Goal: Task Accomplishment & Management: Manage account settings

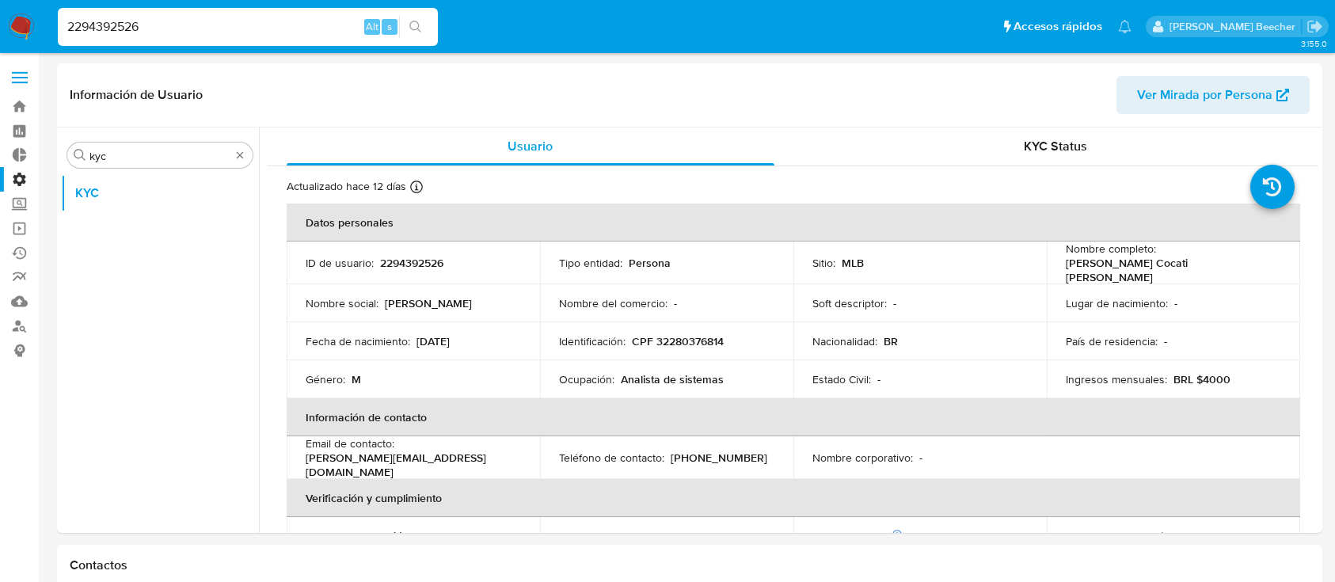
select select "10"
click at [24, 74] on label at bounding box center [20, 77] width 40 height 33
click at [0, 0] on input "checkbox" at bounding box center [0, 0] width 0 height 0
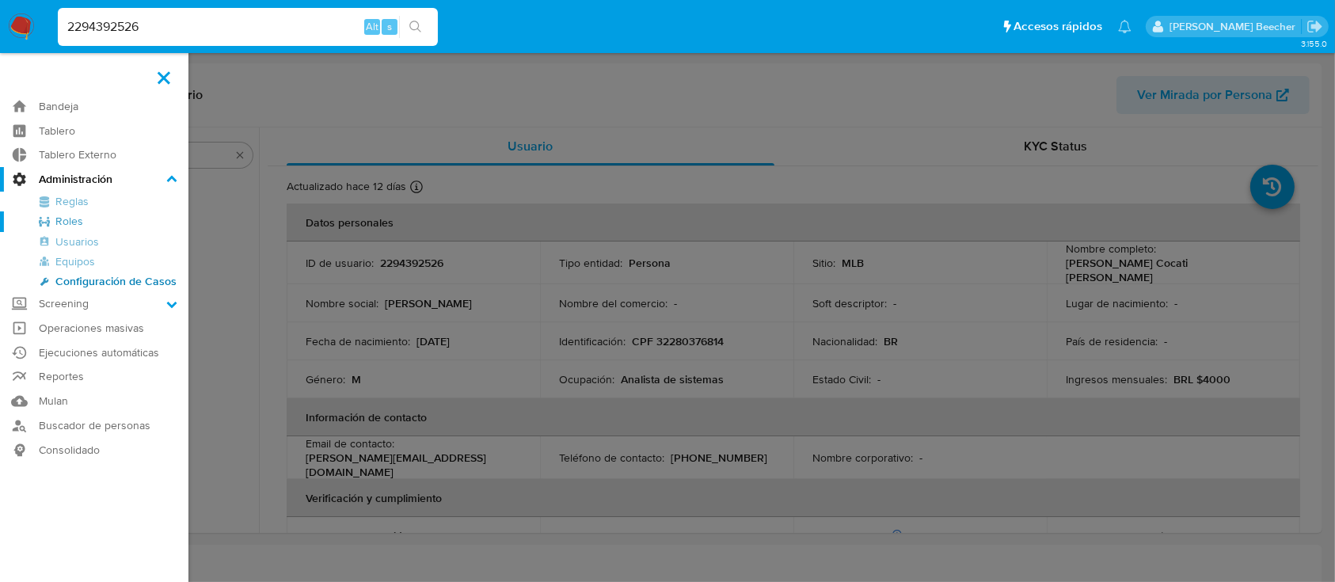
click at [75, 222] on link "Roles" at bounding box center [94, 221] width 188 height 20
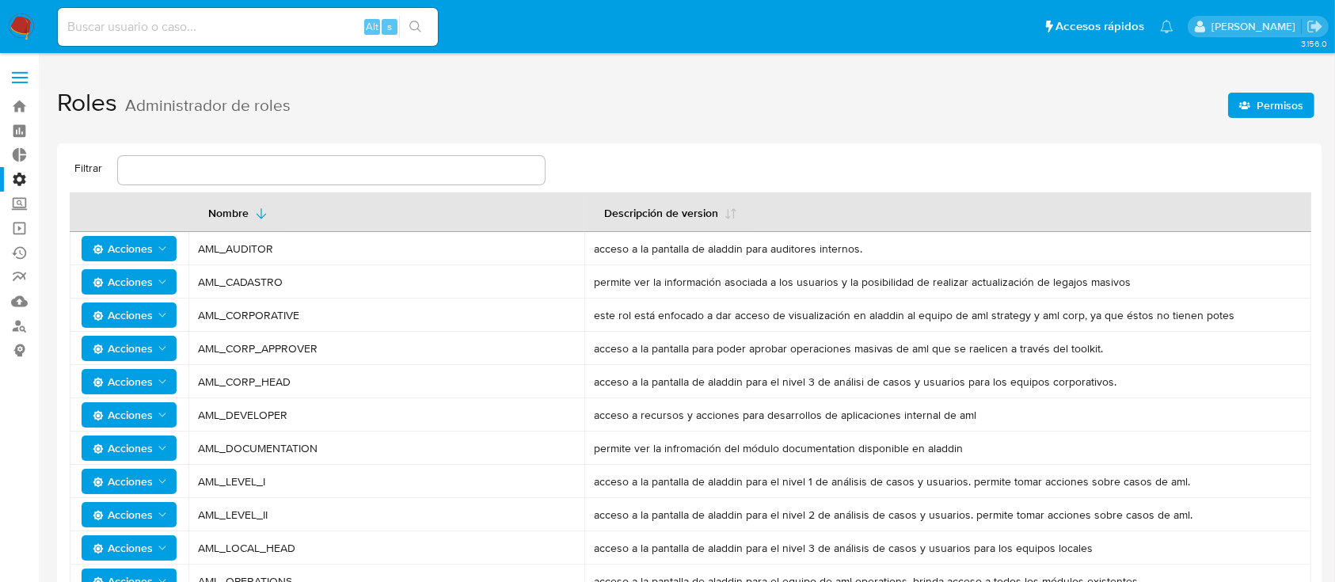
click at [70, 154] on div "Filtrar Nombre Descripción de version Acciones AML_AUDITOR acceso a la pantalla…" at bounding box center [689, 576] width 1265 height 866
click at [20, 74] on label at bounding box center [20, 77] width 40 height 33
click at [0, 0] on input "checkbox" at bounding box center [0, 0] width 0 height 0
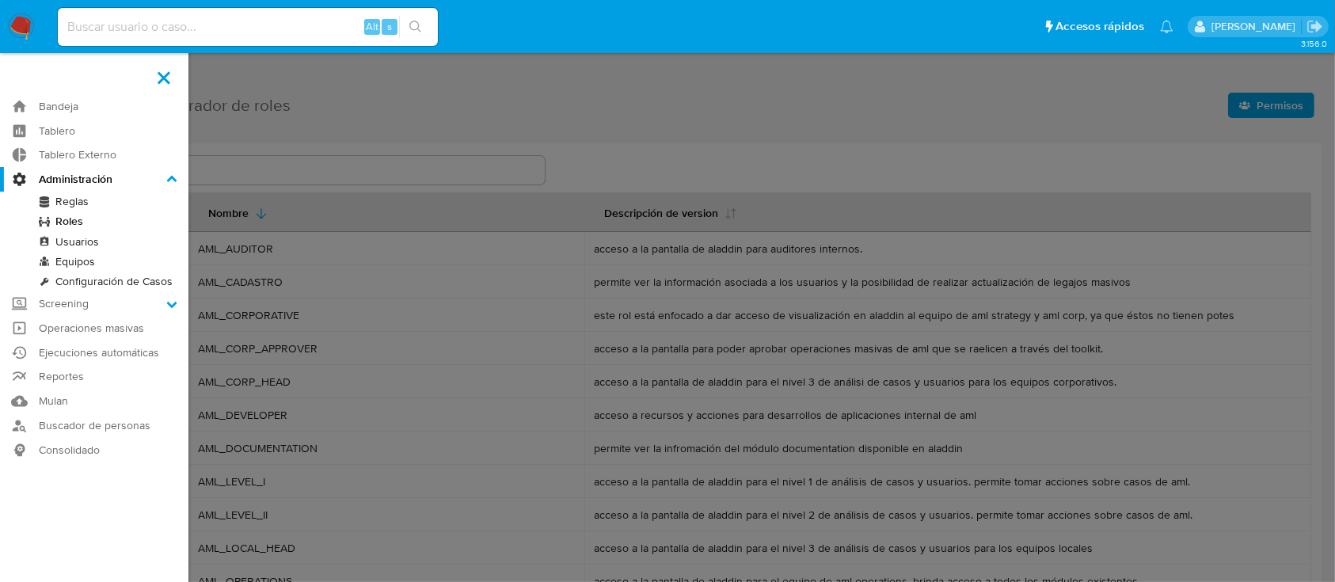
click at [1105, 206] on label at bounding box center [667, 291] width 1335 height 582
click at [0, 0] on input "checkbox" at bounding box center [0, 0] width 0 height 0
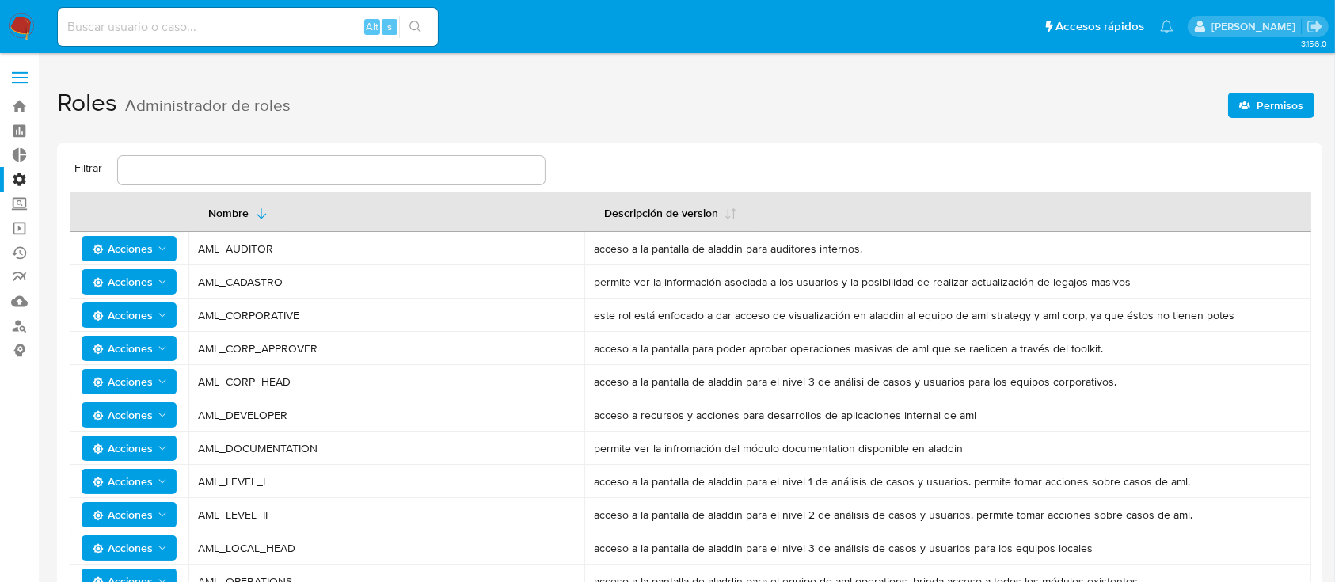
click at [1266, 103] on span "Permisos" at bounding box center [1280, 105] width 47 height 25
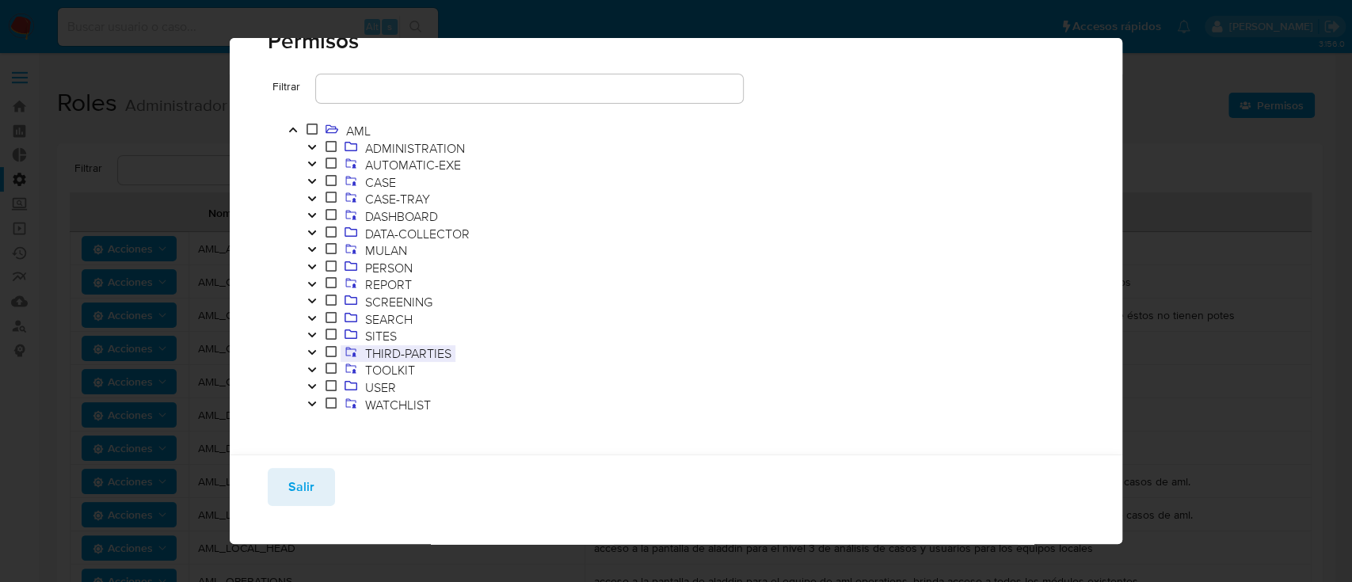
scroll to position [51, 0]
click at [308, 355] on button "Toggle" at bounding box center [311, 348] width 19 height 17
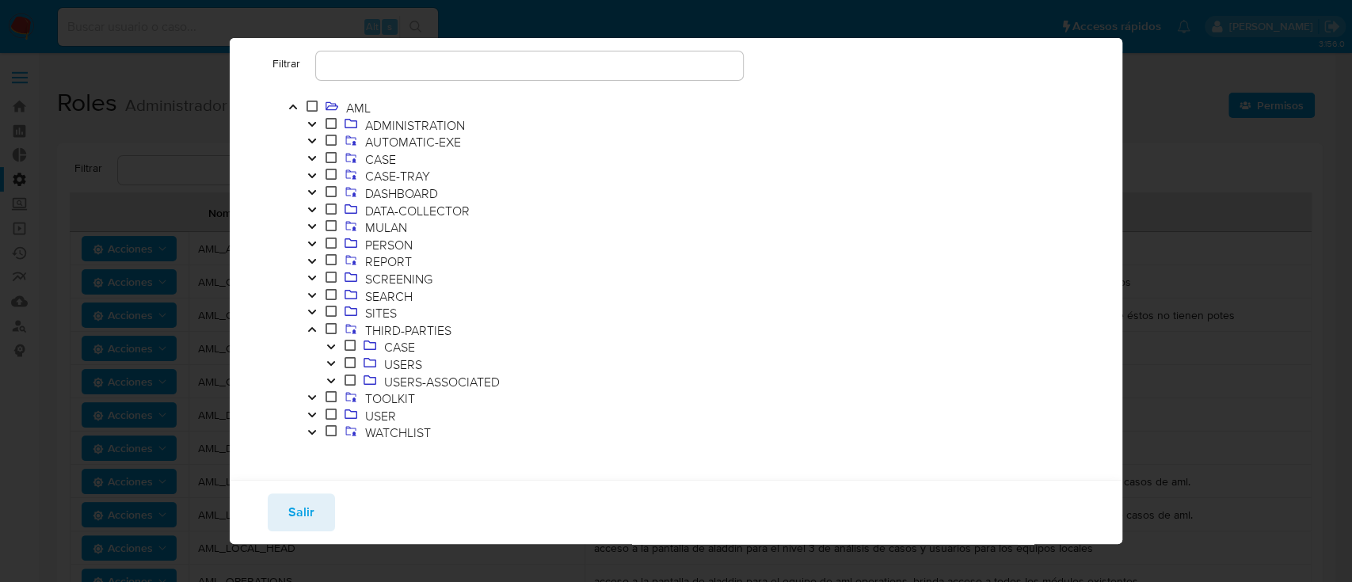
scroll to position [70, 0]
click at [312, 330] on icon "Toggle" at bounding box center [311, 329] width 11 height 10
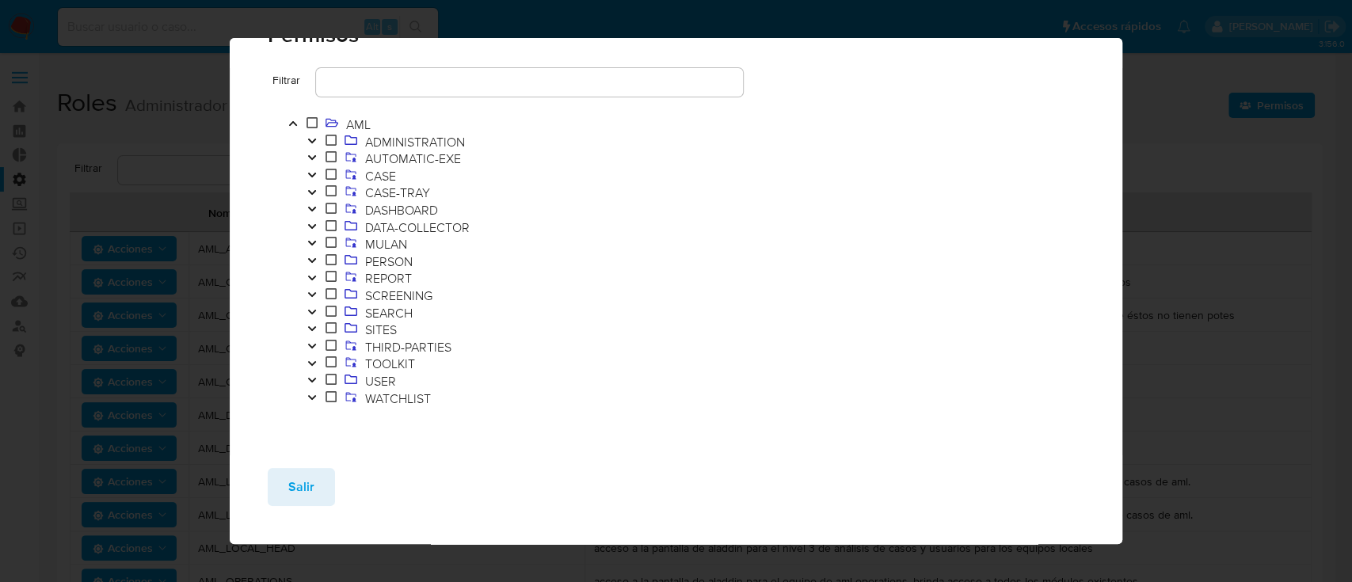
scroll to position [51, 0]
click at [314, 358] on button "Toggle" at bounding box center [311, 364] width 19 height 17
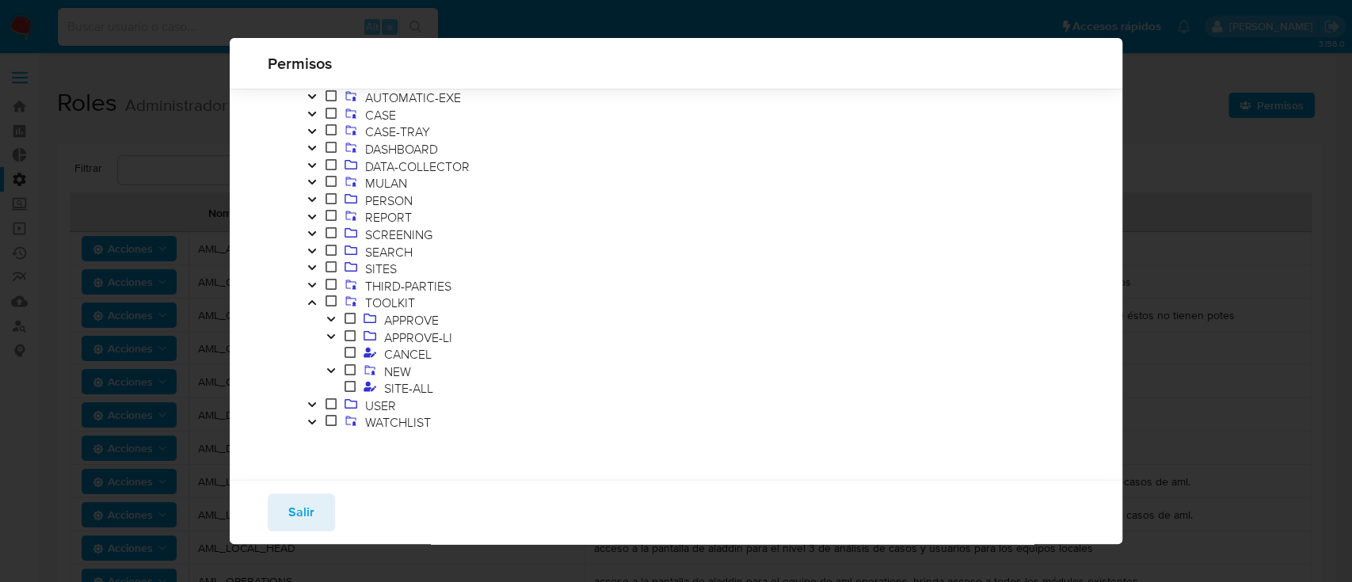
scroll to position [92, 0]
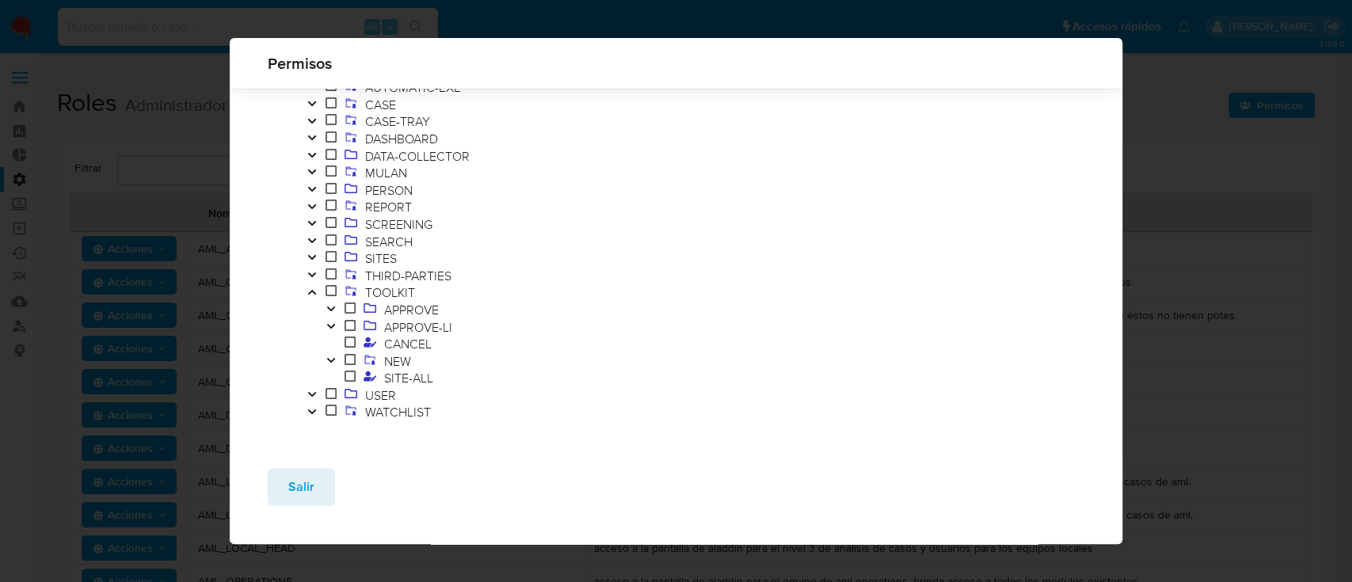
click at [328, 361] on icon "Toggle" at bounding box center [330, 361] width 11 height 10
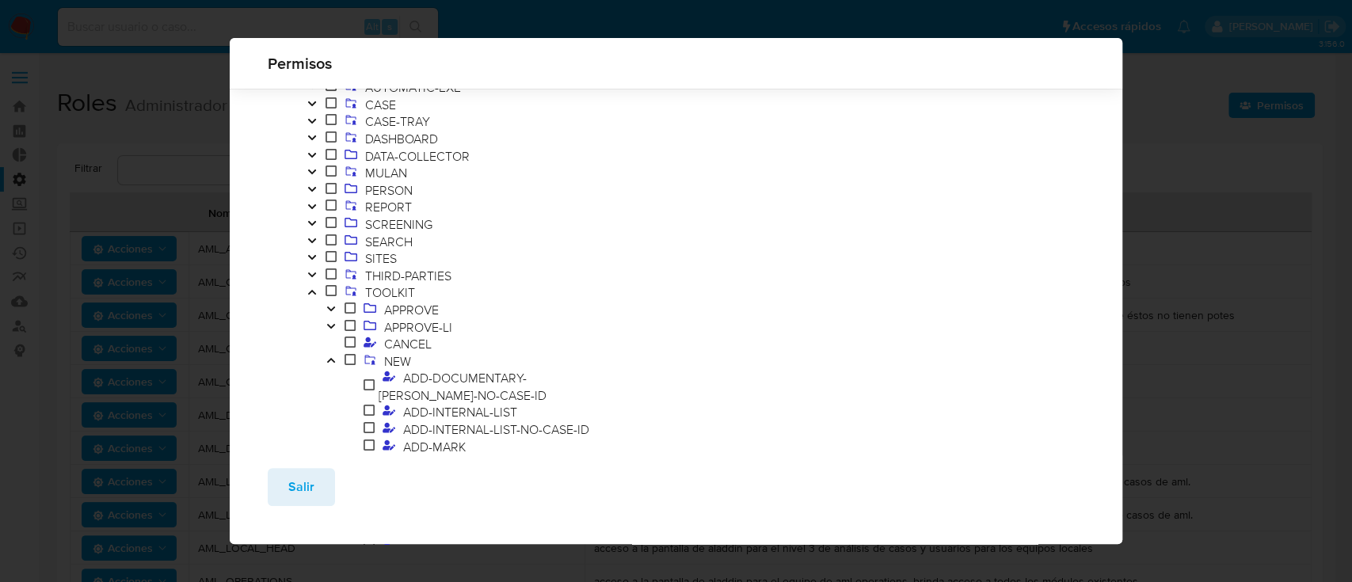
click at [329, 313] on icon "Toggle" at bounding box center [330, 309] width 11 height 10
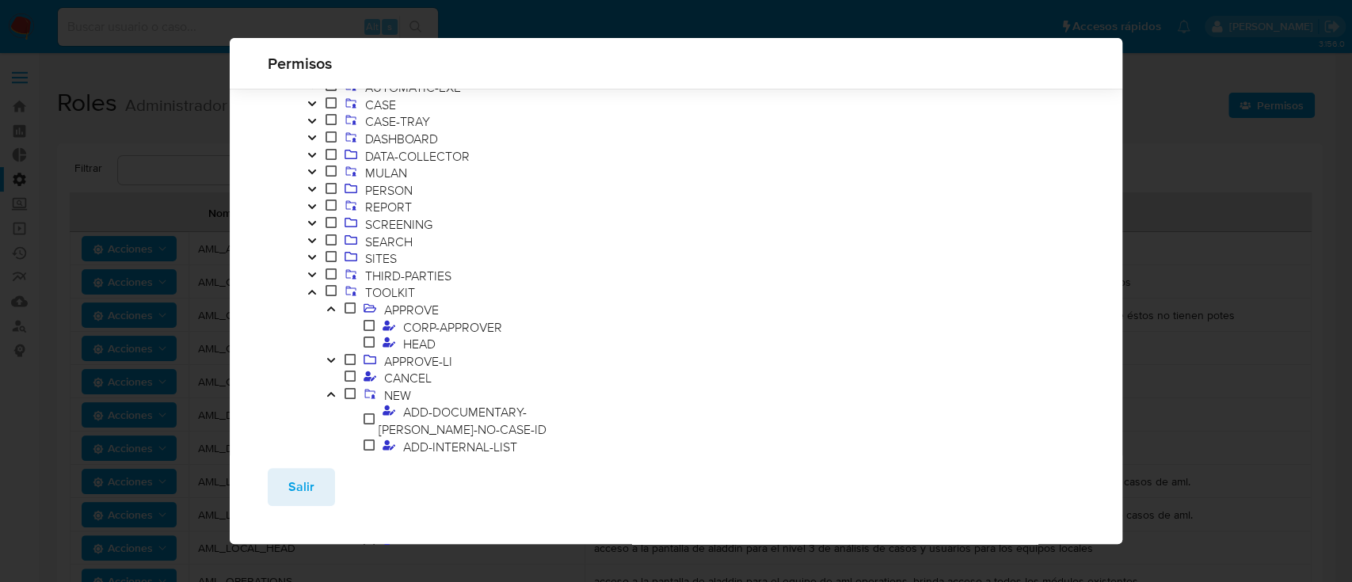
click at [329, 313] on icon "Toggle" at bounding box center [330, 309] width 11 height 10
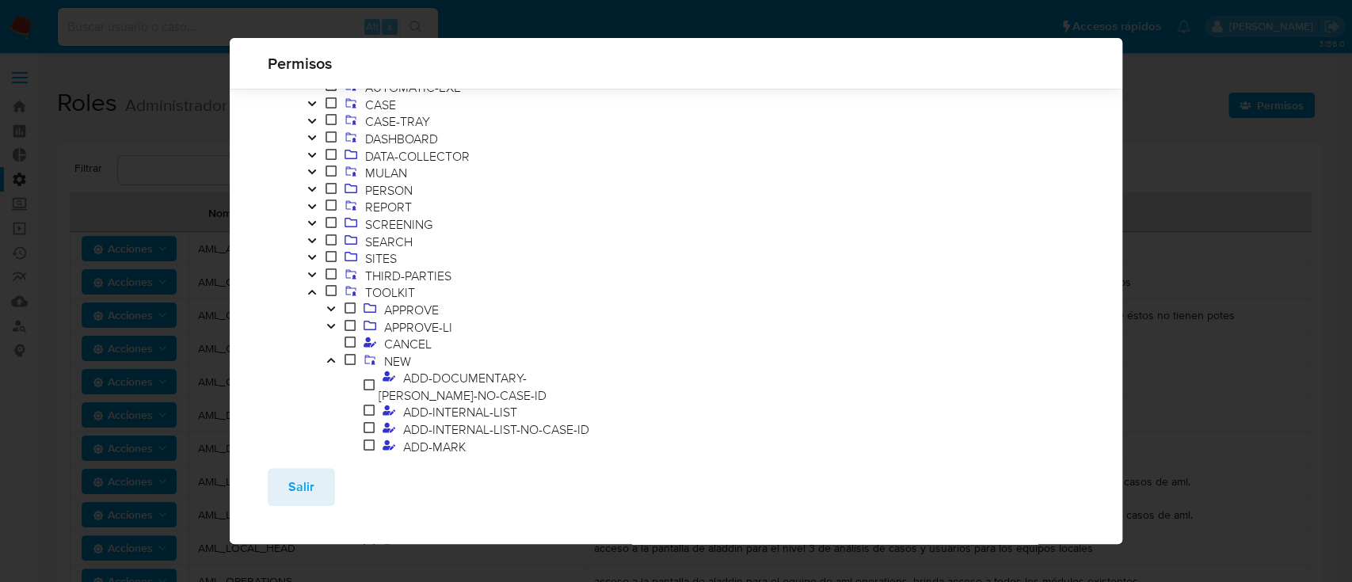
click at [327, 326] on icon "Toggle" at bounding box center [330, 326] width 11 height 10
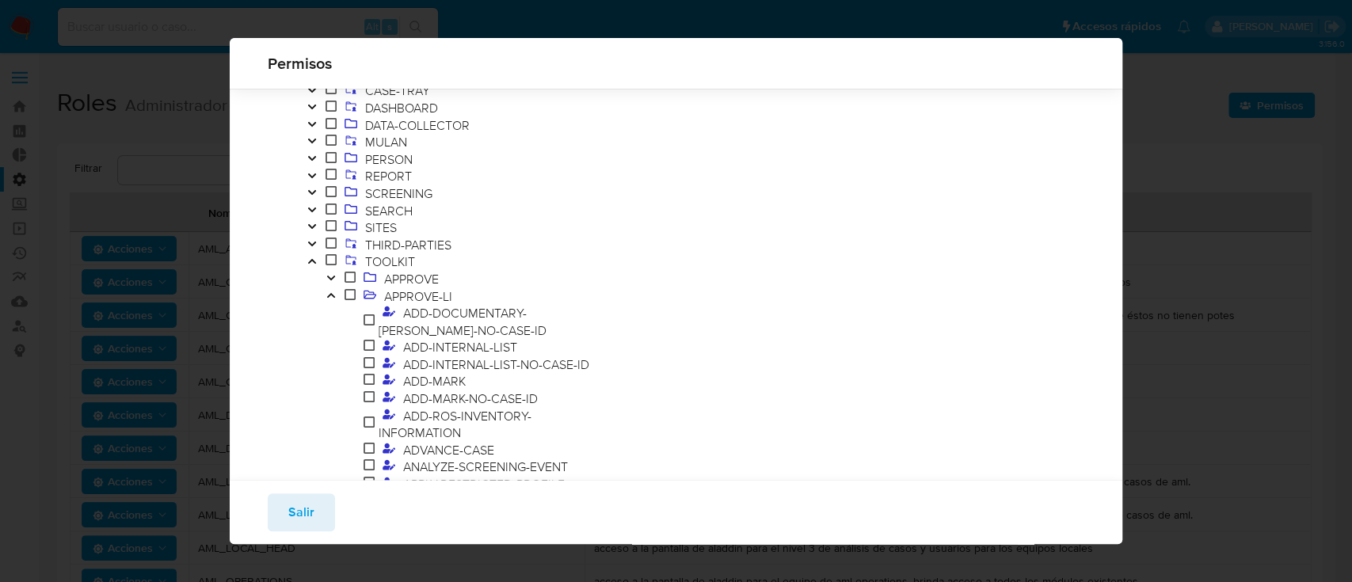
scroll to position [124, 0]
click at [325, 295] on icon "Toggle" at bounding box center [330, 295] width 11 height 10
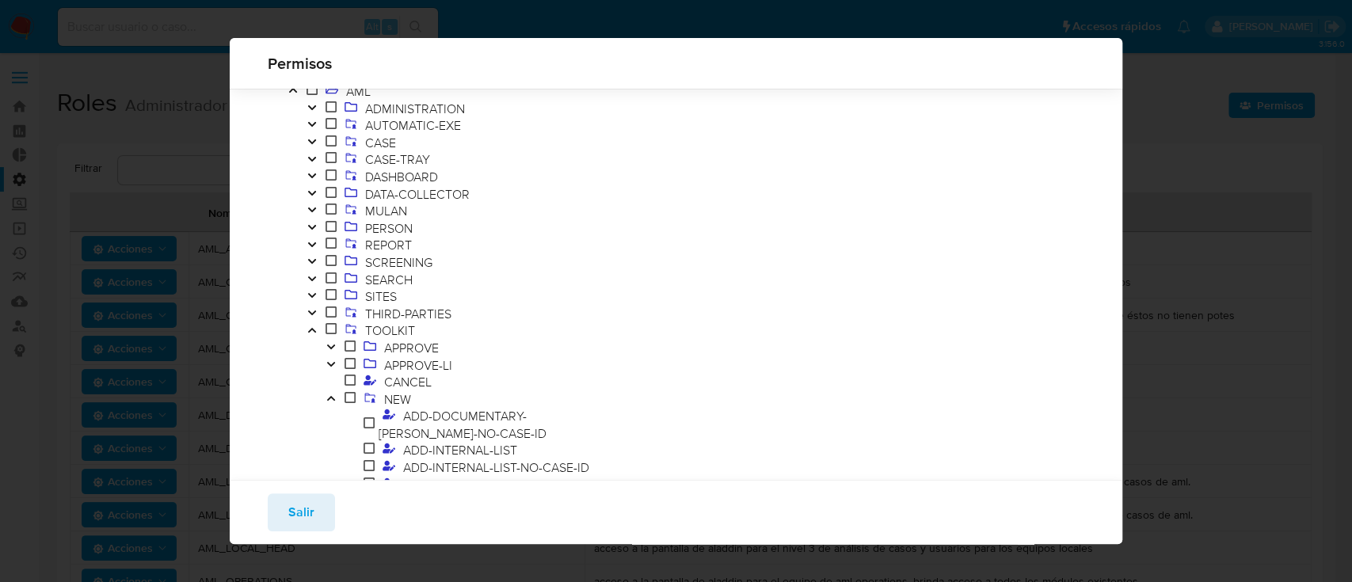
scroll to position [221, 0]
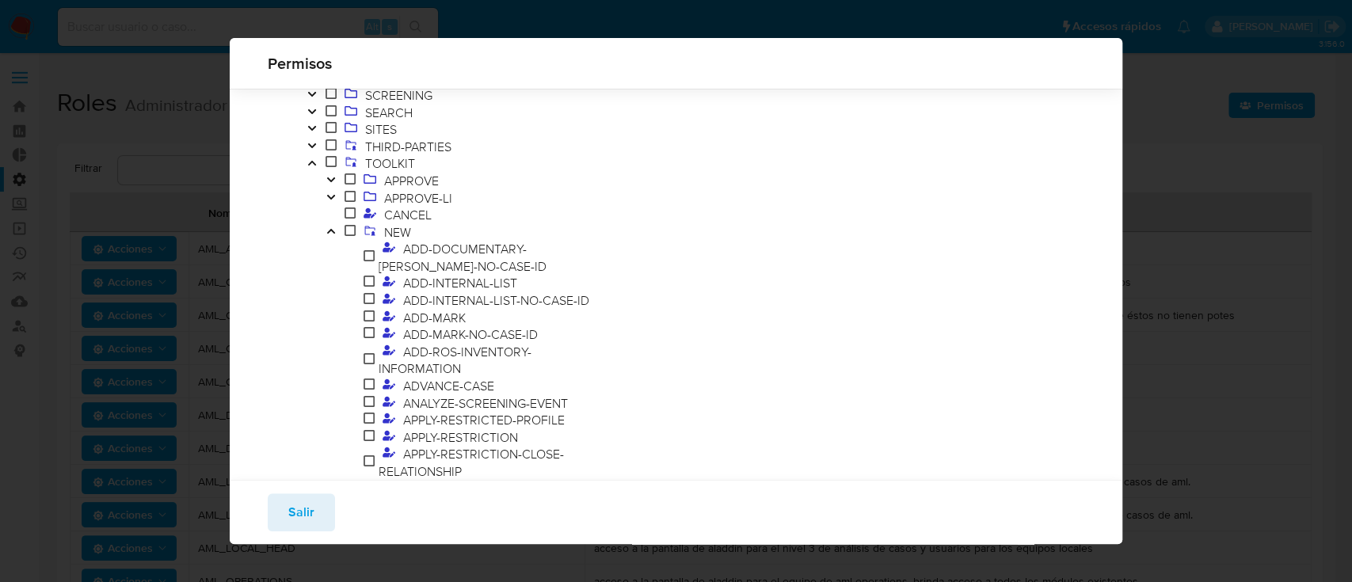
click at [333, 230] on icon "Toggle" at bounding box center [330, 231] width 11 height 10
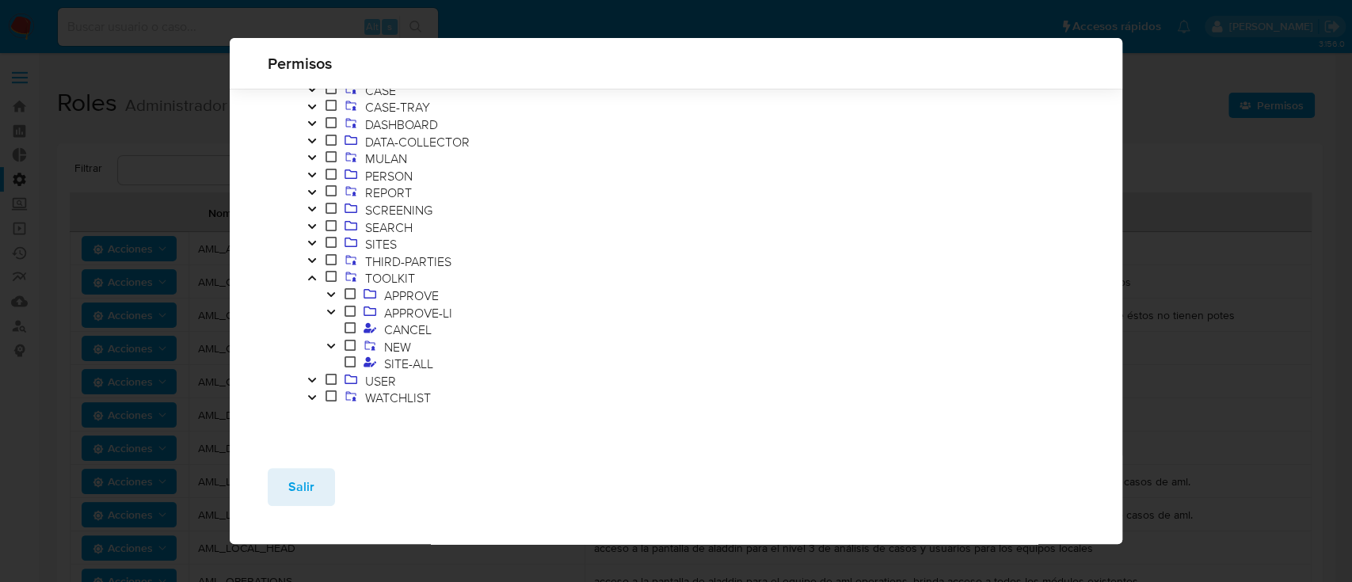
click at [330, 344] on icon "Toggle" at bounding box center [330, 346] width 11 height 10
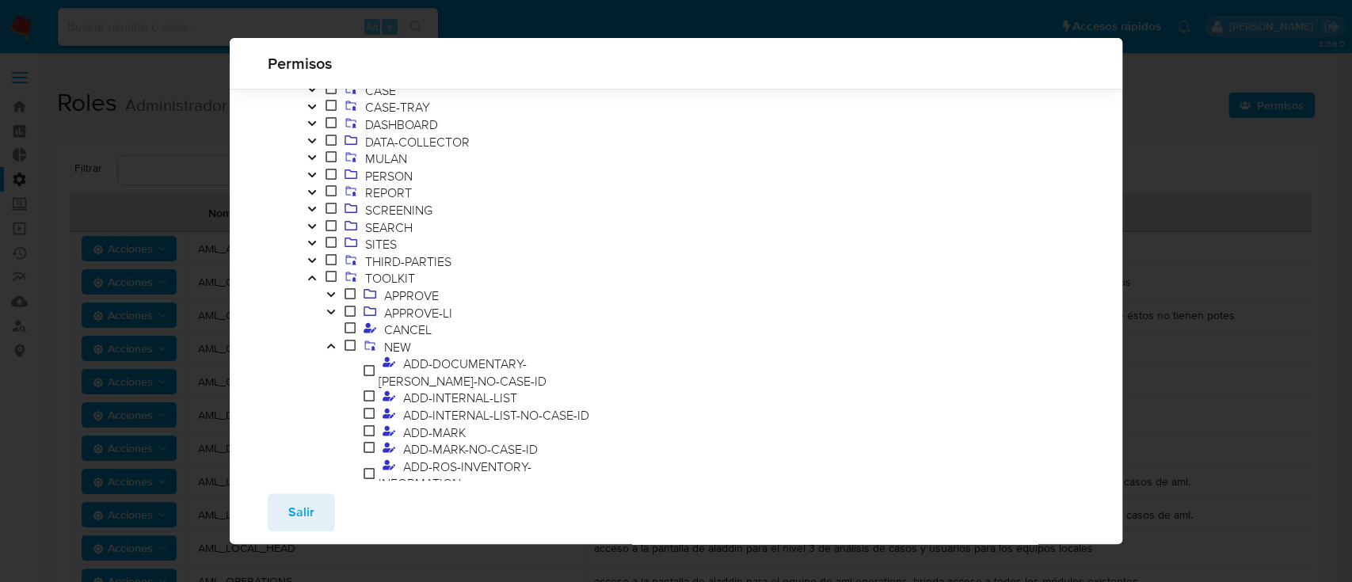
scroll to position [221, 0]
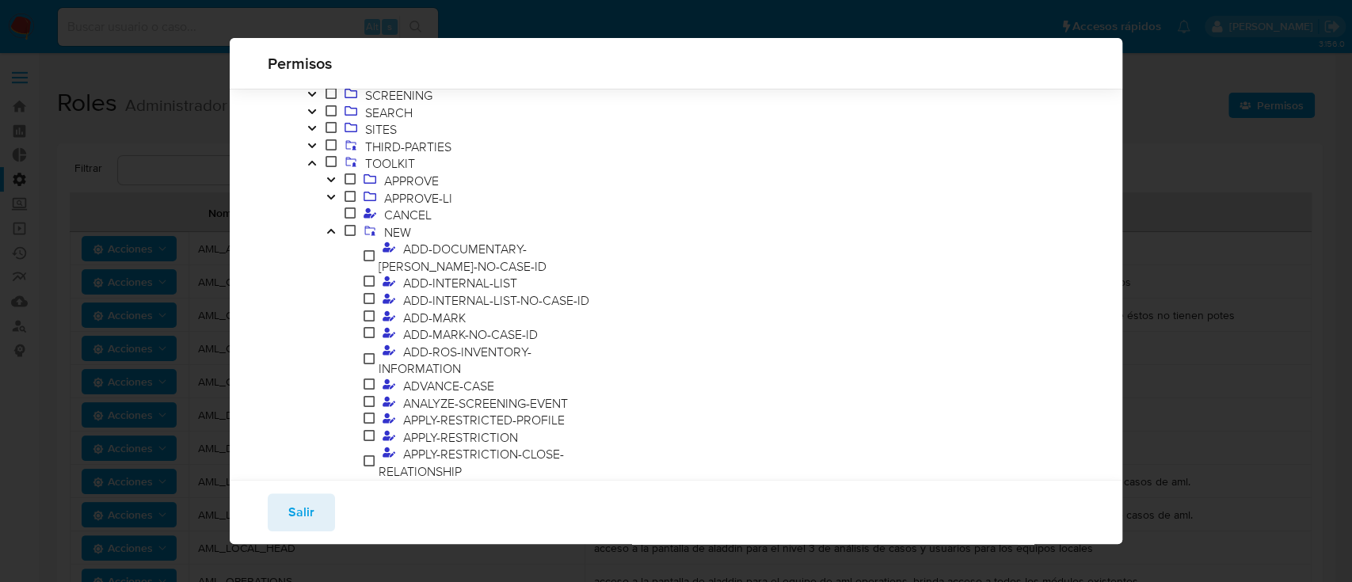
click at [325, 227] on icon "Toggle" at bounding box center [330, 231] width 11 height 10
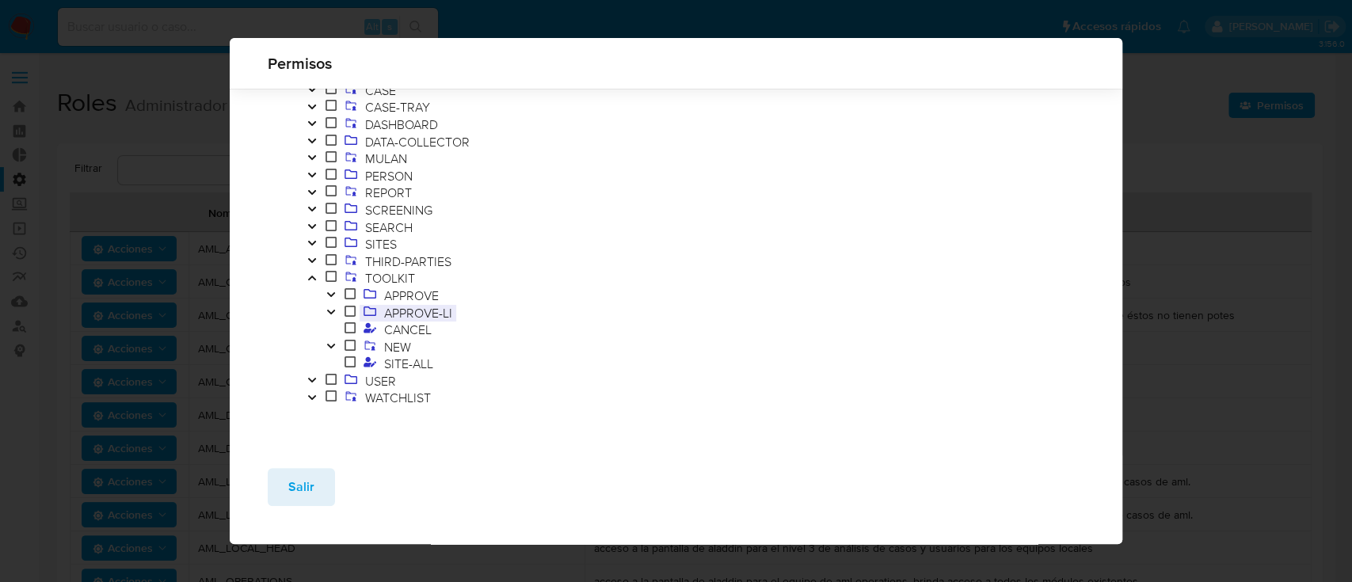
scroll to position [106, 0]
click at [329, 288] on button "Toggle" at bounding box center [330, 295] width 19 height 17
click at [333, 313] on icon "Toggle" at bounding box center [330, 312] width 11 height 10
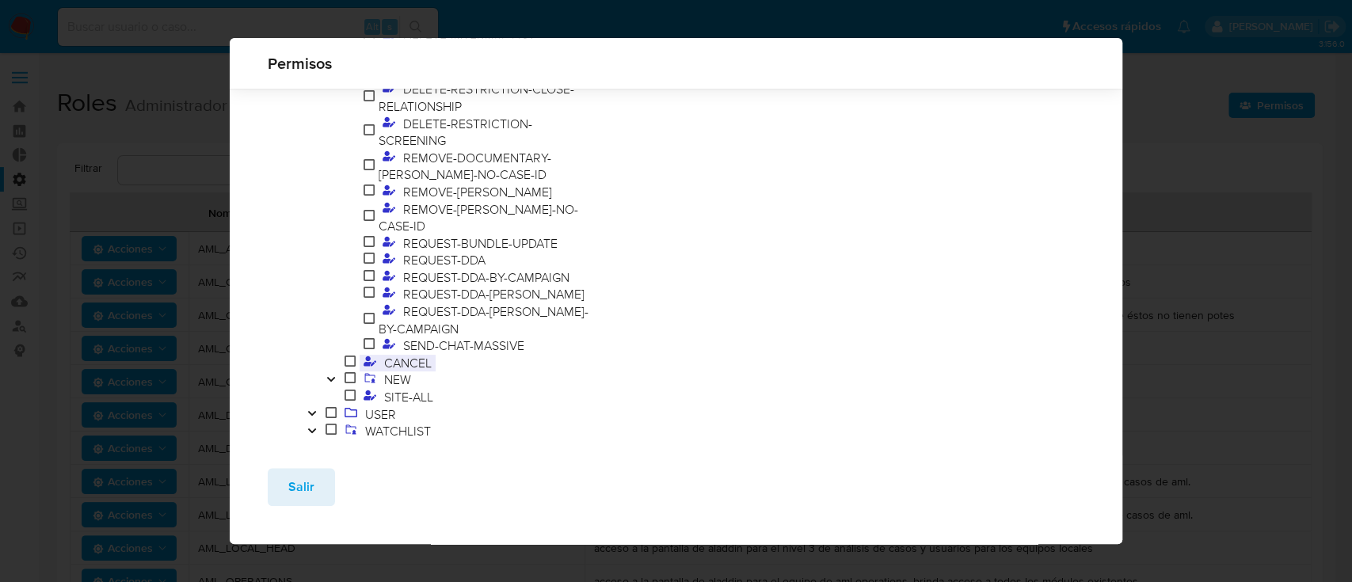
scroll to position [807, 0]
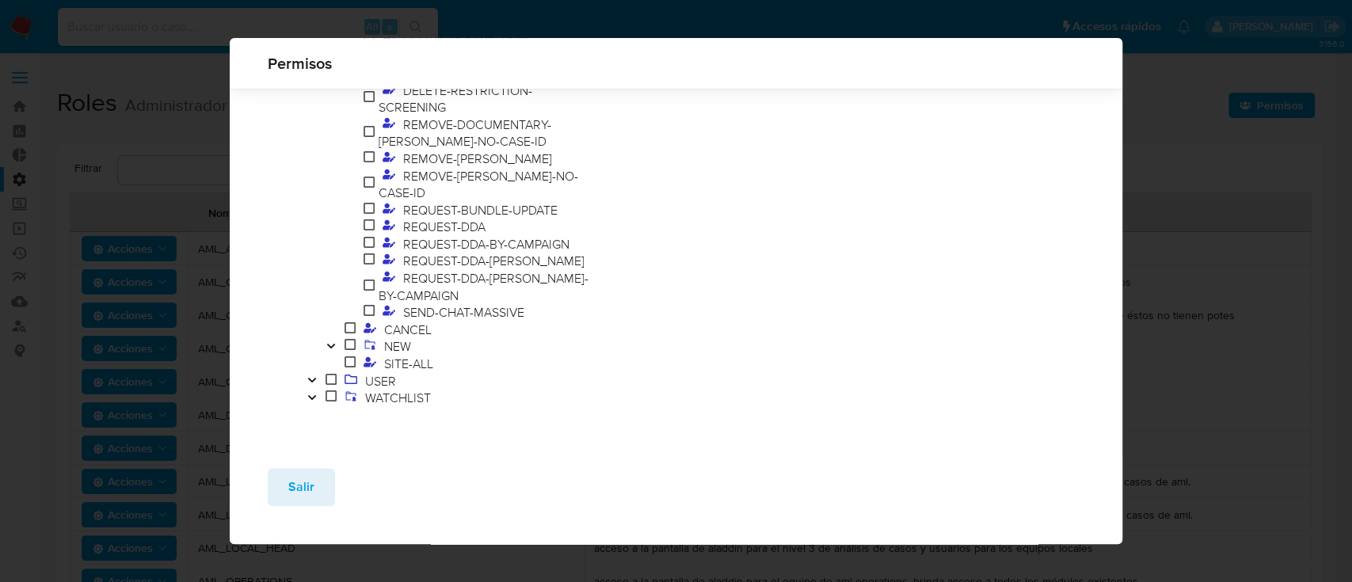
click at [334, 339] on button "Toggle" at bounding box center [330, 346] width 19 height 17
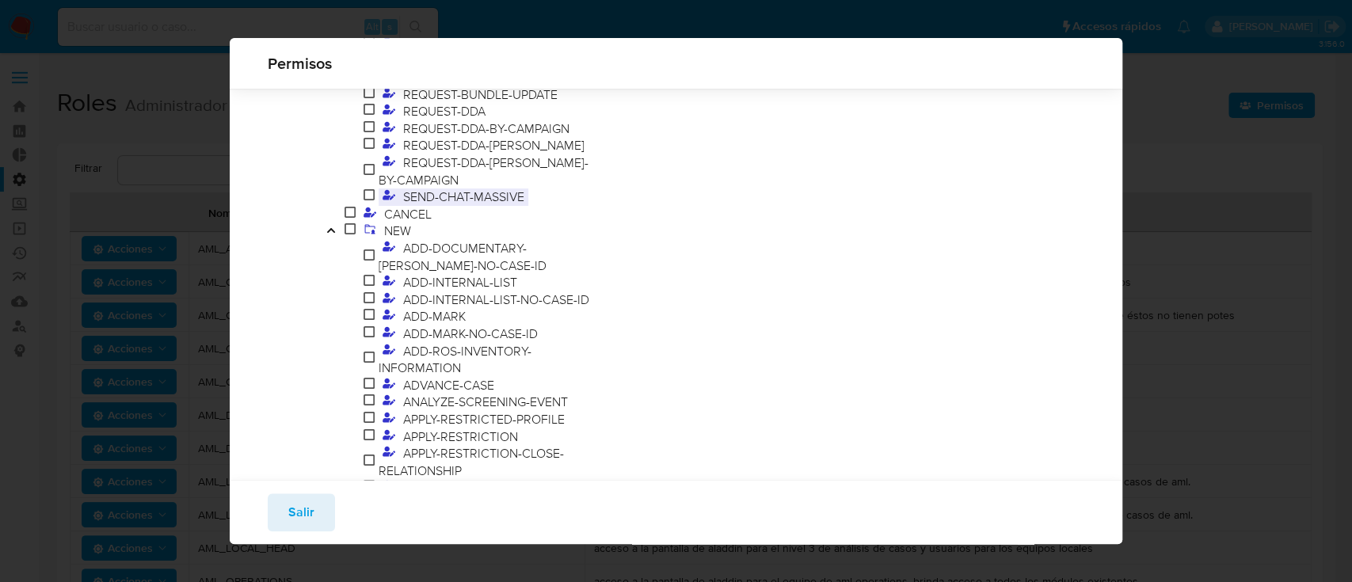
scroll to position [873, 0]
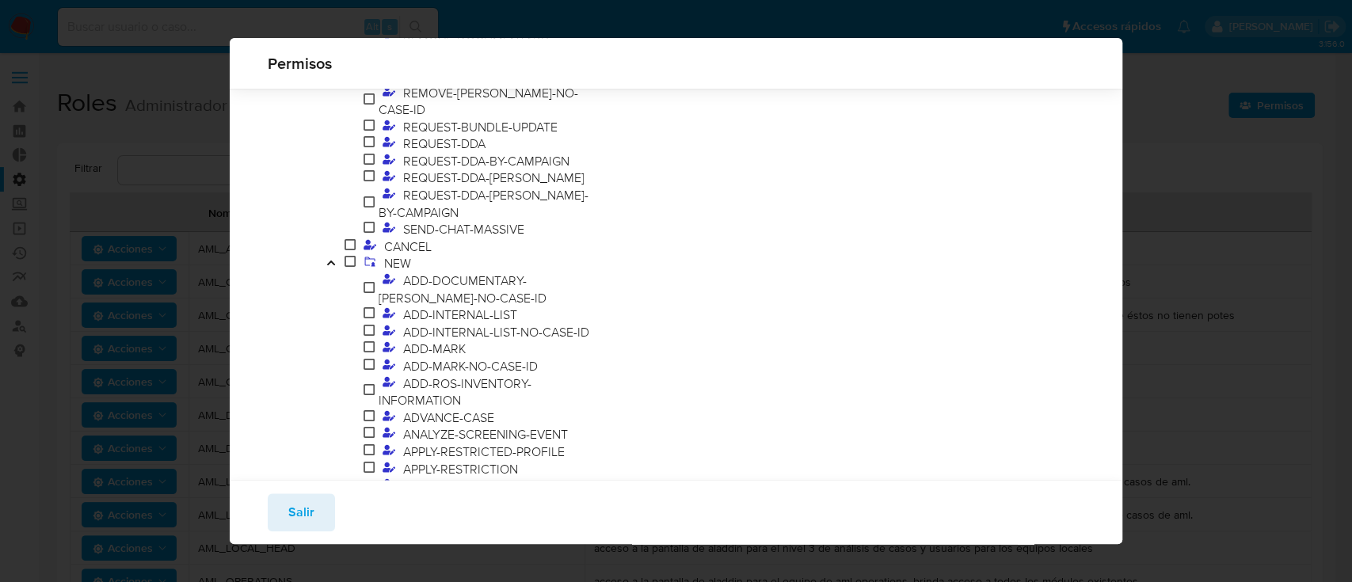
drag, startPoint x: 329, startPoint y: 274, endPoint x: 348, endPoint y: 275, distance: 18.2
click at [332, 272] on button "Toggle" at bounding box center [330, 263] width 19 height 17
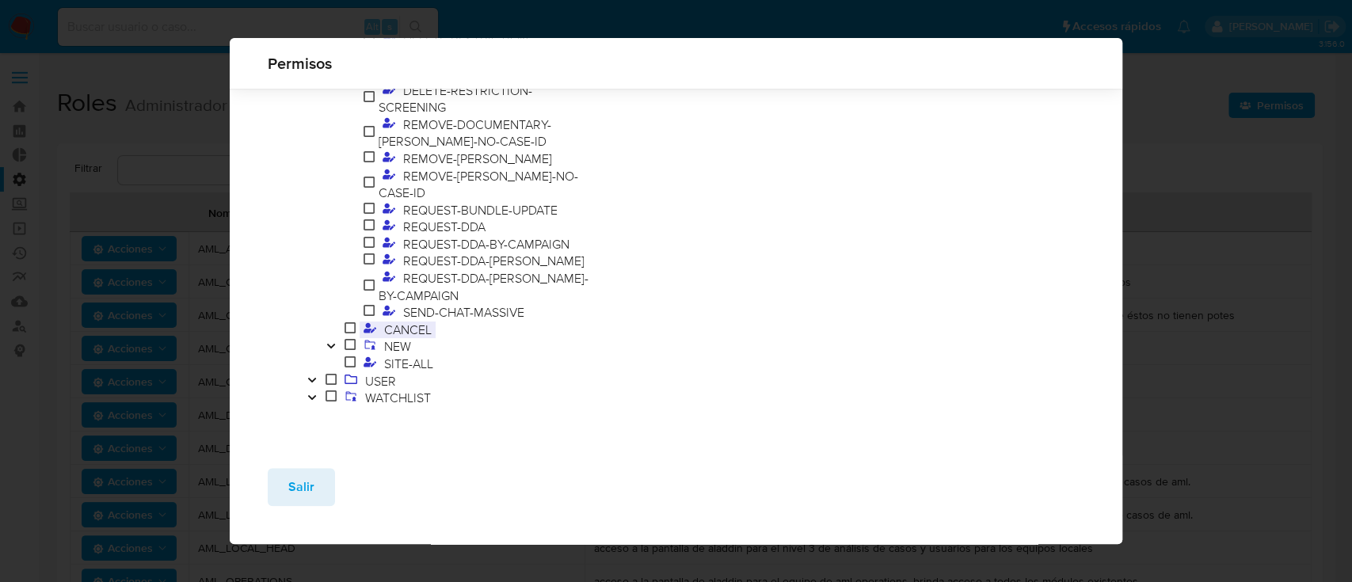
click at [367, 330] on icon at bounding box center [369, 327] width 13 height 10
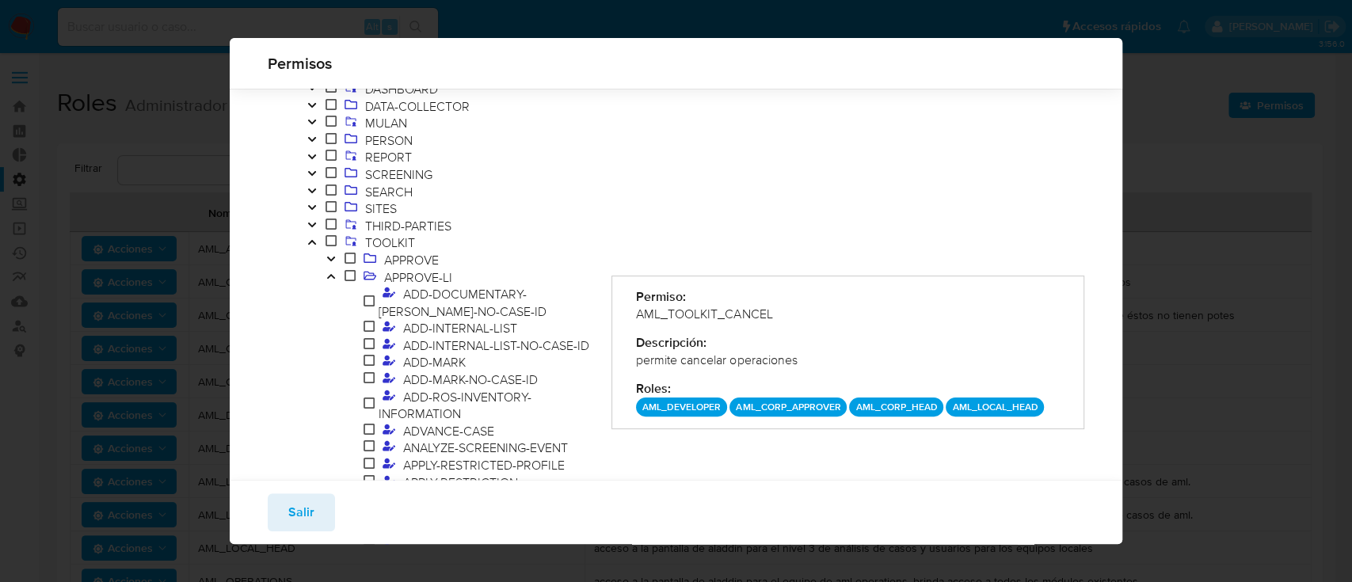
scroll to position [140, 0]
click at [746, 238] on div "Permiso: AML_TOOLKIT_CANCEL Descripción: permite cancelar operaciones Roles : A…" at bounding box center [847, 527] width 473 height 1100
click at [329, 281] on icon "Toggle" at bounding box center [330, 278] width 11 height 10
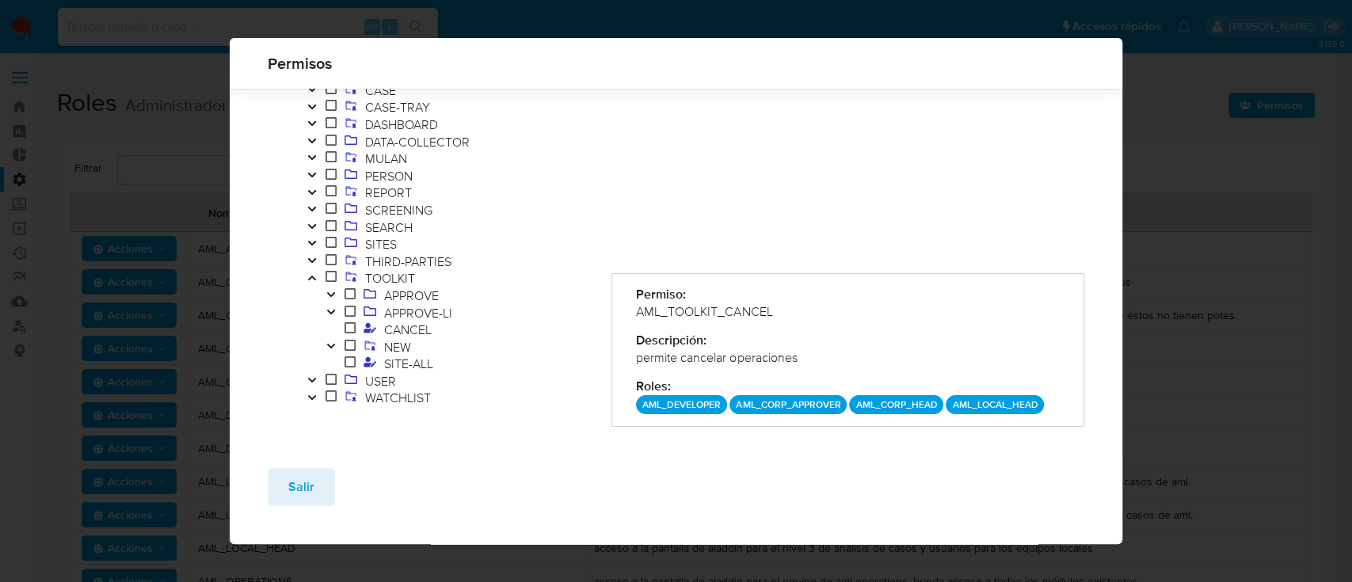
click at [333, 345] on icon "Toggle" at bounding box center [330, 346] width 11 height 10
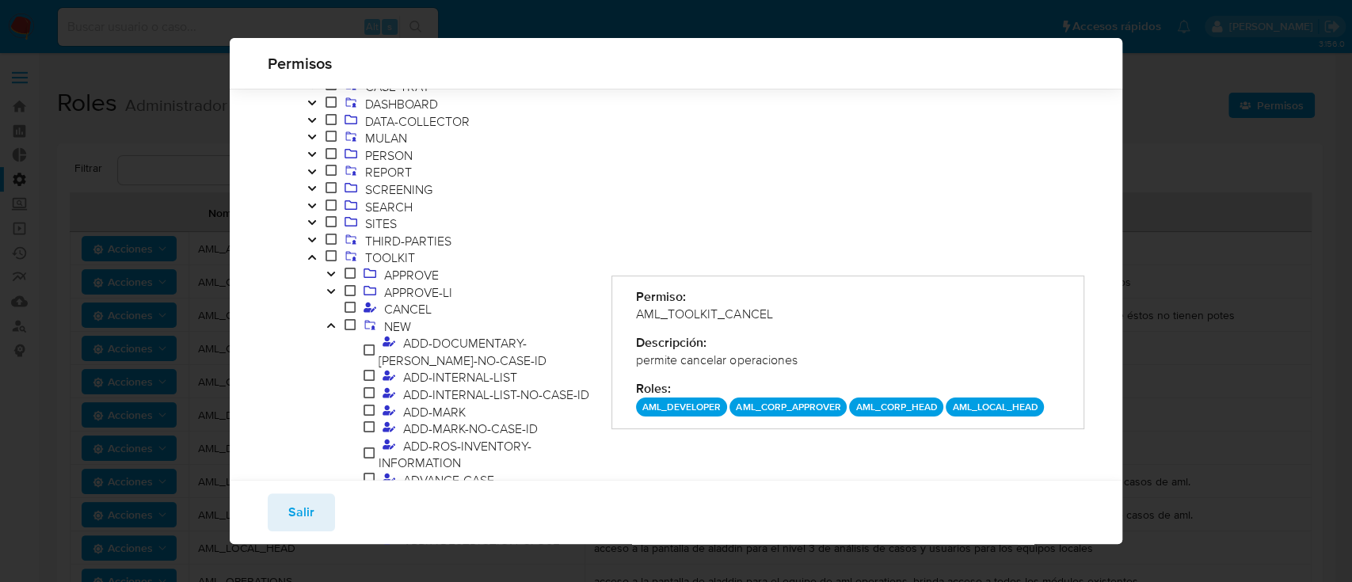
scroll to position [129, 0]
click at [944, 239] on div "Permiso: AML_TOOLKIT_CANCEL Descripción: permite cancelar operaciones Roles : A…" at bounding box center [847, 538] width 473 height 1100
click at [998, 345] on div "Descripción:" at bounding box center [848, 342] width 424 height 17
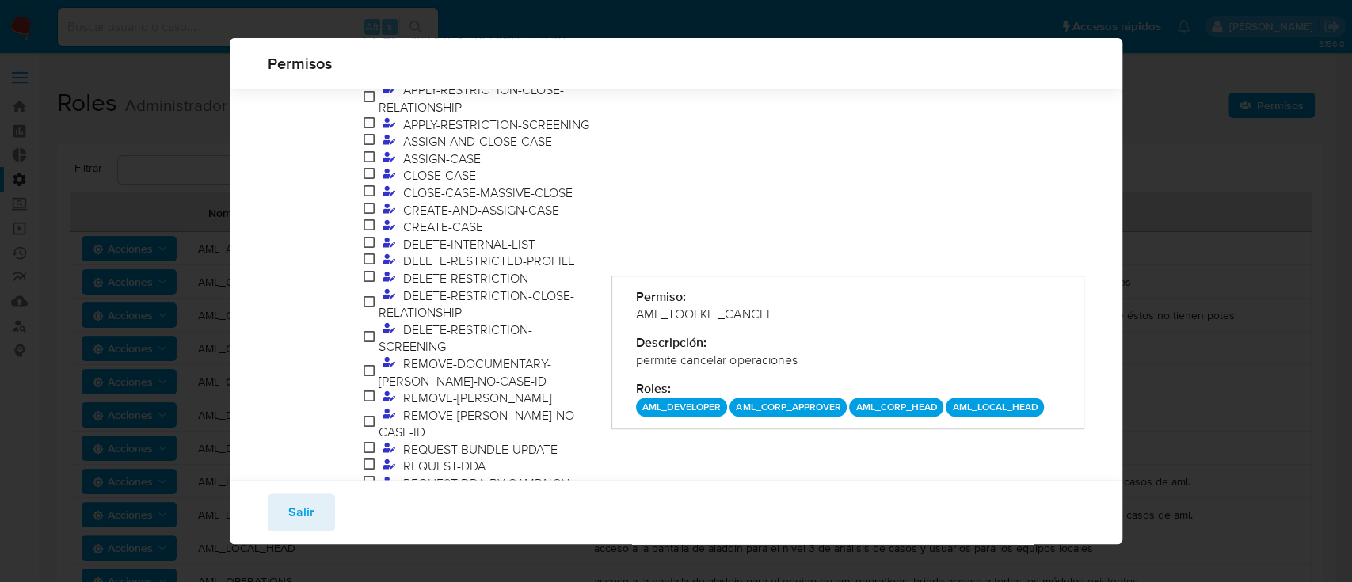
scroll to position [591, 0]
